Goal: Transaction & Acquisition: Subscribe to service/newsletter

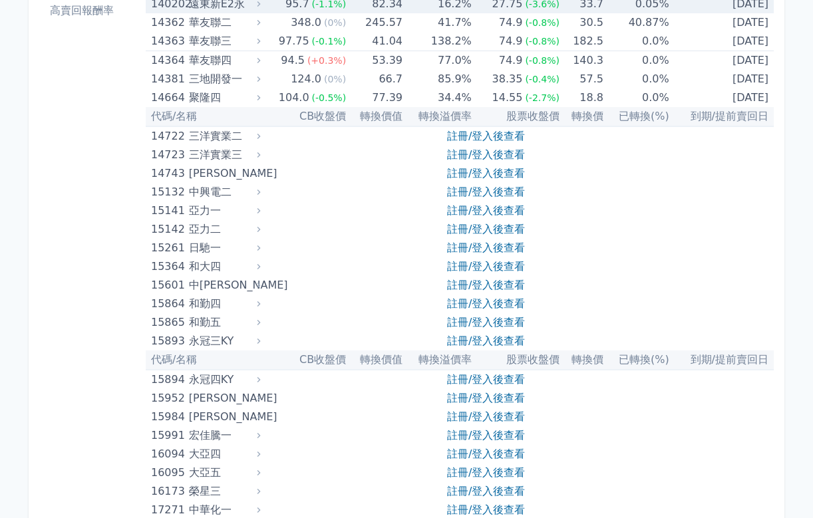
scroll to position [253, 0]
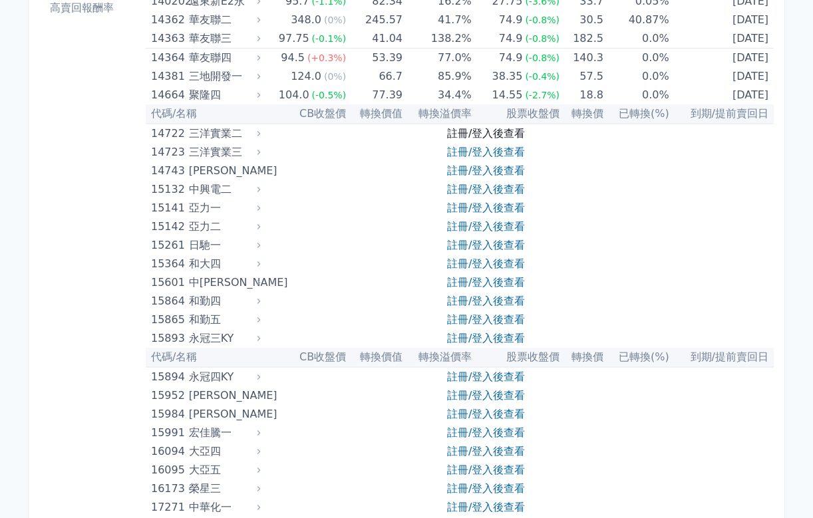
click at [453, 137] on link "註冊/登入後查看" at bounding box center [486, 133] width 78 height 13
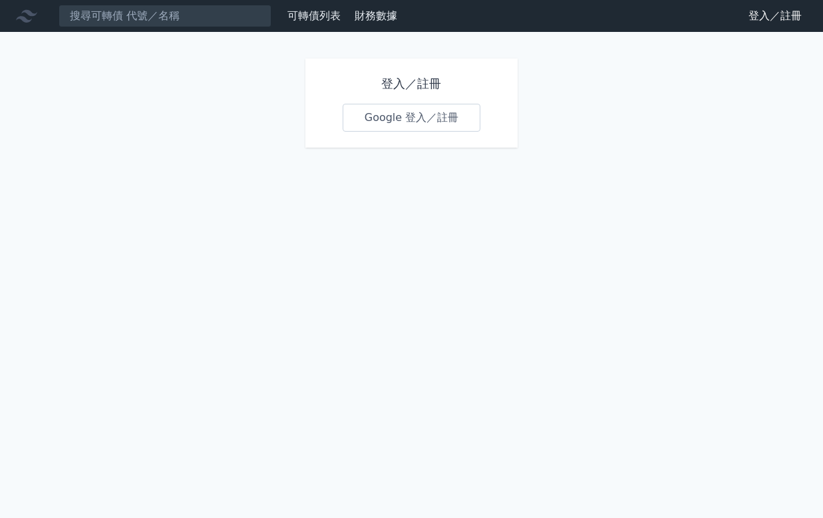
click at [405, 120] on link "Google 登入／註冊" at bounding box center [412, 118] width 138 height 28
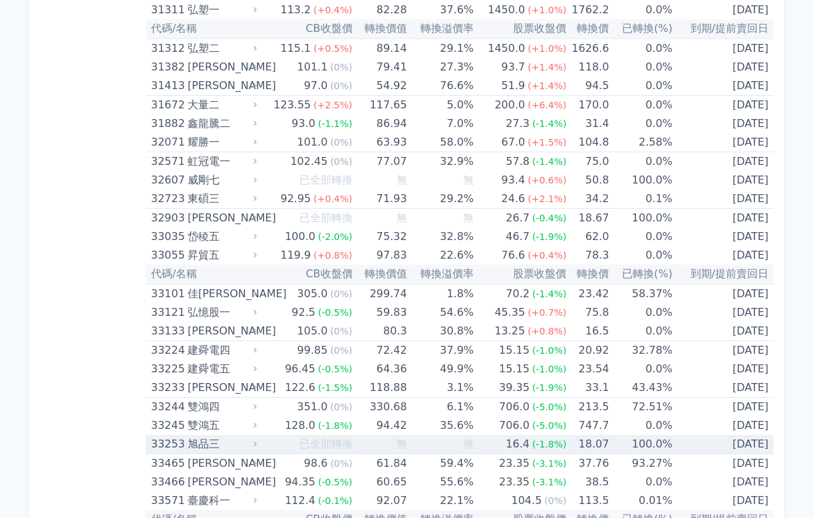
scroll to position [2275, 0]
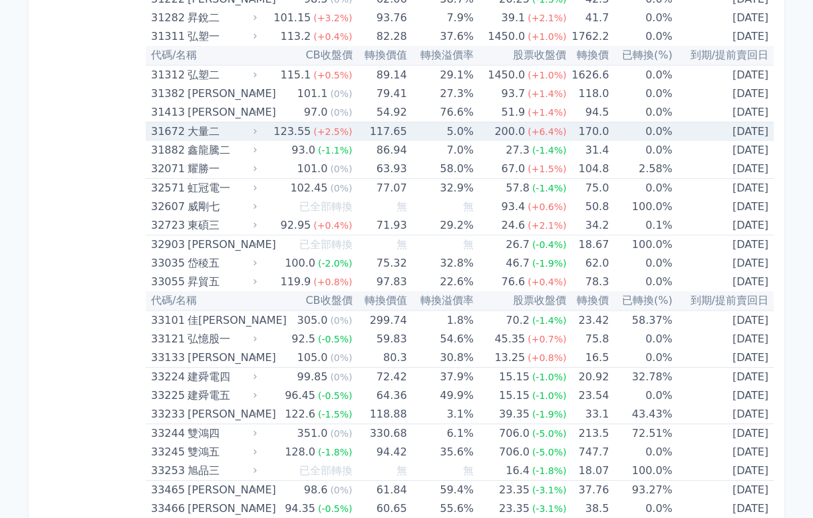
click at [210, 130] on div "大量二" at bounding box center [221, 131] width 67 height 19
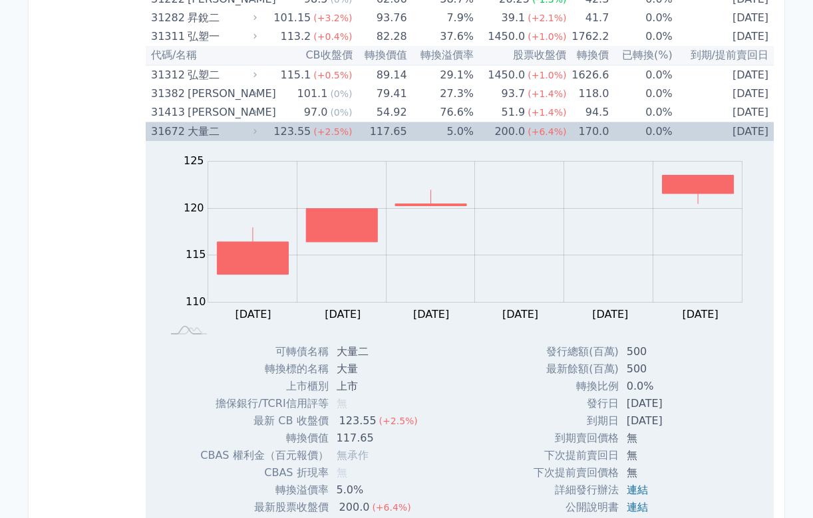
click at [210, 130] on div "大量二" at bounding box center [221, 131] width 67 height 19
